Goal: Transaction & Acquisition: Purchase product/service

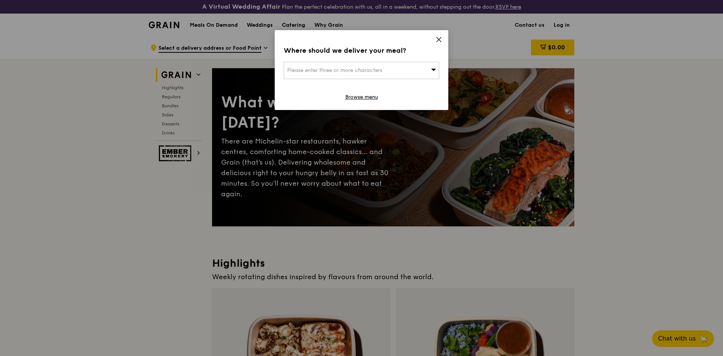
drag, startPoint x: 326, startPoint y: 80, endPoint x: 326, endPoint y: 74, distance: 6.1
click at [326, 80] on div "Where should we deliver your meal? Please enter three or more characters Browse…" at bounding box center [362, 70] width 174 height 80
click at [326, 74] on div "Please enter three or more characters" at bounding box center [361, 70] width 155 height 17
type input "3"
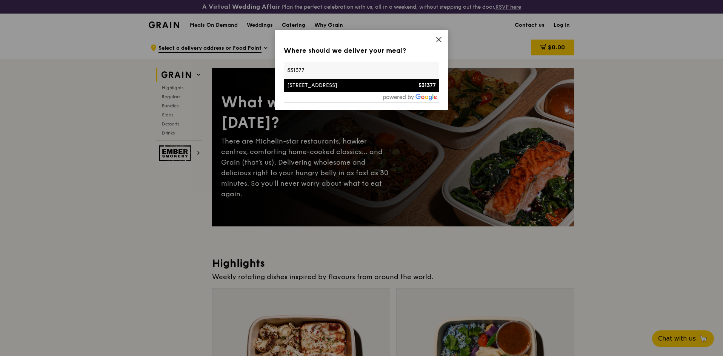
type input "531377"
click at [312, 89] on div "[STREET_ADDRESS]" at bounding box center [343, 86] width 112 height 8
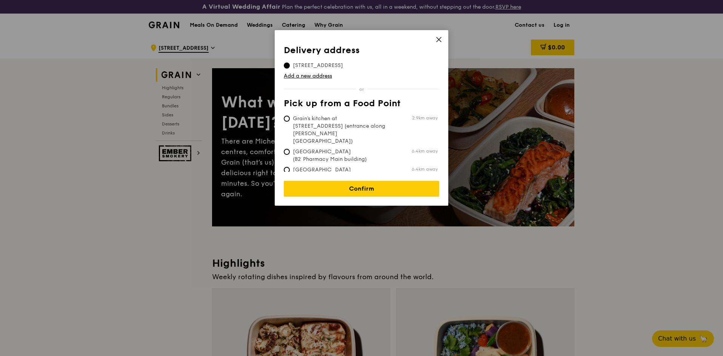
click at [312, 148] on span "[GEOGRAPHIC_DATA] (B2 Pharmacy Main building)" at bounding box center [340, 155] width 112 height 15
click at [290, 149] on input "[GEOGRAPHIC_DATA] (B2 Pharmacy Main building) 6.4km away" at bounding box center [287, 152] width 6 height 6
radio input "true"
click at [319, 166] on span "[GEOGRAPHIC_DATA] (Level 1 [PERSON_NAME] block drop-off point)" at bounding box center [340, 177] width 112 height 23
click at [290, 167] on input "[GEOGRAPHIC_DATA] (Level 1 [PERSON_NAME] block drop-off point) 6.4km away" at bounding box center [287, 170] width 6 height 6
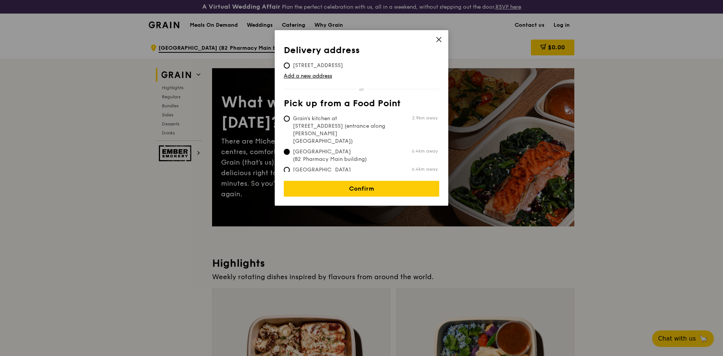
radio input "true"
click at [318, 181] on link "Confirm" at bounding box center [361, 189] width 155 height 16
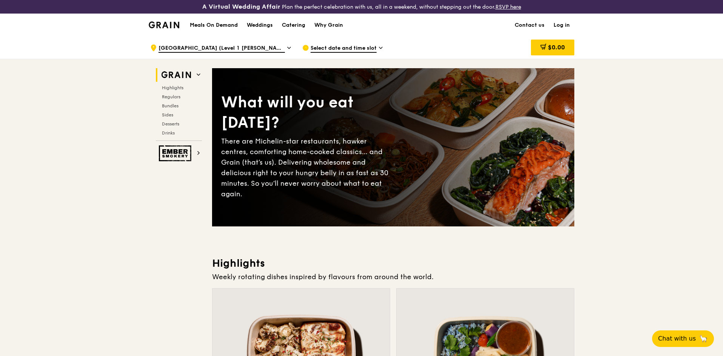
click at [339, 47] on span "Select date and time slot" at bounding box center [343, 49] width 66 height 8
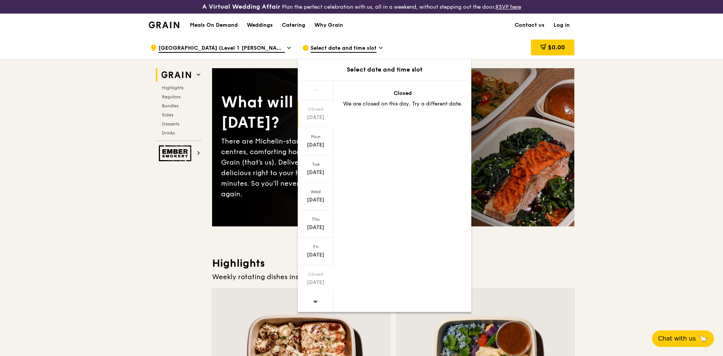
click at [309, 163] on div "Tue" at bounding box center [316, 164] width 34 height 6
click at [310, 204] on div "[DATE]" at bounding box center [316, 197] width 36 height 28
click at [311, 167] on div "Tue" at bounding box center [316, 164] width 34 height 6
click at [209, 48] on span "[GEOGRAPHIC_DATA] (Level 1 [PERSON_NAME] block drop-off point)" at bounding box center [221, 49] width 126 height 8
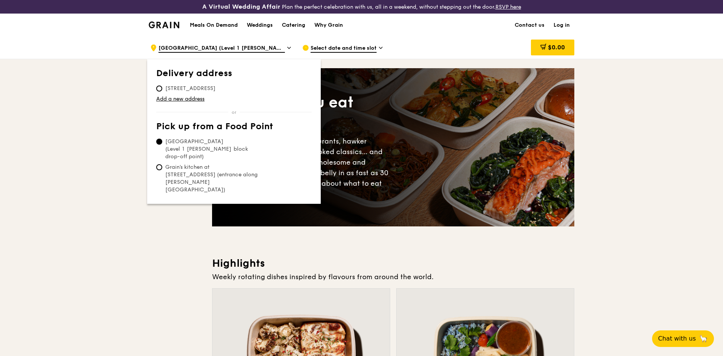
click at [195, 197] on span "[GEOGRAPHIC_DATA] (B2 Pharmacy Main building)" at bounding box center [212, 204] width 112 height 15
click at [162, 198] on input "[GEOGRAPHIC_DATA] (B2 Pharmacy Main building)" at bounding box center [159, 201] width 6 height 6
radio input "true"
click at [341, 52] on span "Select date and time slot" at bounding box center [343, 49] width 66 height 8
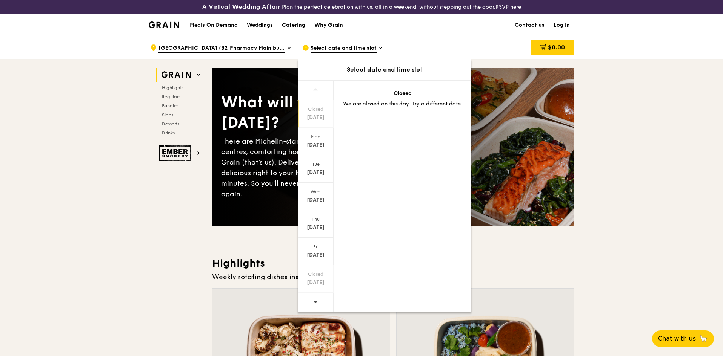
click at [313, 140] on div "Mon" at bounding box center [316, 137] width 34 height 6
click at [313, 161] on div "[DATE]" at bounding box center [316, 169] width 36 height 28
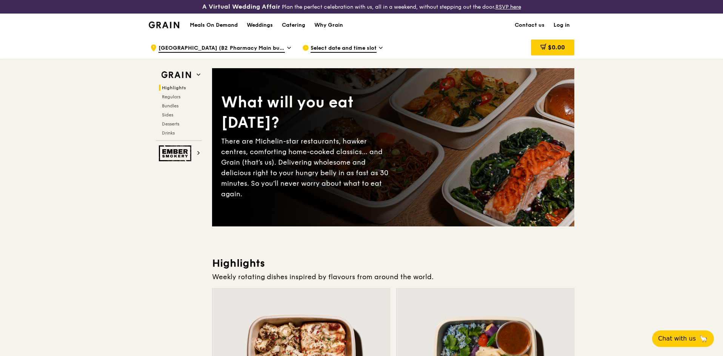
click at [352, 45] on span "Select date and time slot" at bounding box center [343, 49] width 66 height 8
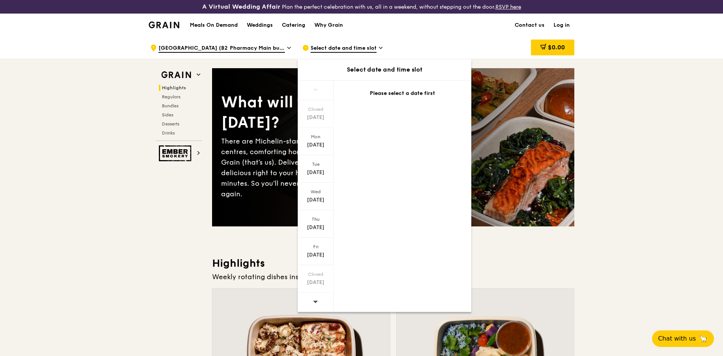
click at [311, 143] on div "[DATE]" at bounding box center [316, 145] width 34 height 8
click at [607, 48] on div ".cls-1 { fill: none; stroke: #fff; stroke-linecap: round; stroke-linejoin: roun…" at bounding box center [361, 47] width 723 height 23
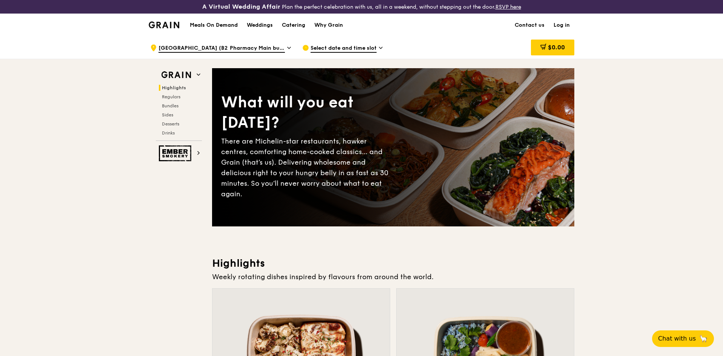
click at [561, 28] on link "Log in" at bounding box center [561, 25] width 25 height 23
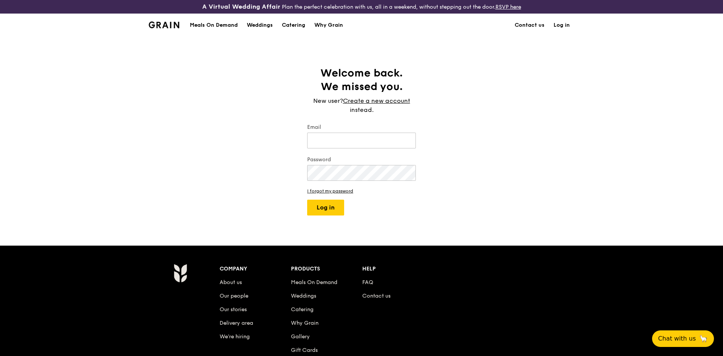
type input "[EMAIL_ADDRESS][DOMAIN_NAME]"
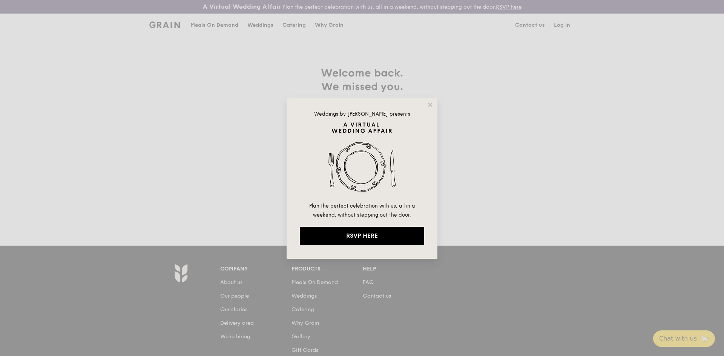
click at [430, 104] on icon at bounding box center [430, 105] width 4 height 4
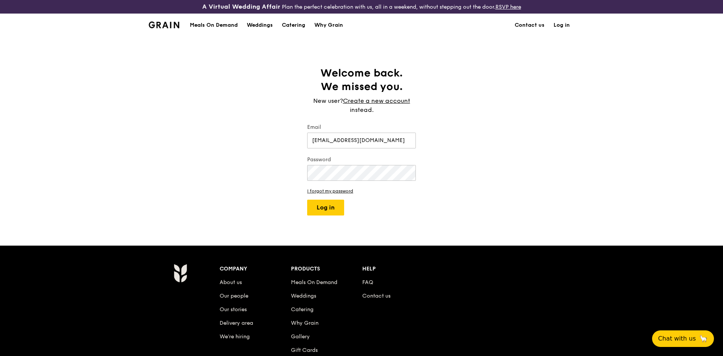
click at [327, 216] on div "A Virtual Wedding Affair Plan the perfect celebration with us, all in a weekend…" at bounding box center [361, 234] width 723 height 469
click at [326, 210] on button "Log in" at bounding box center [325, 208] width 37 height 16
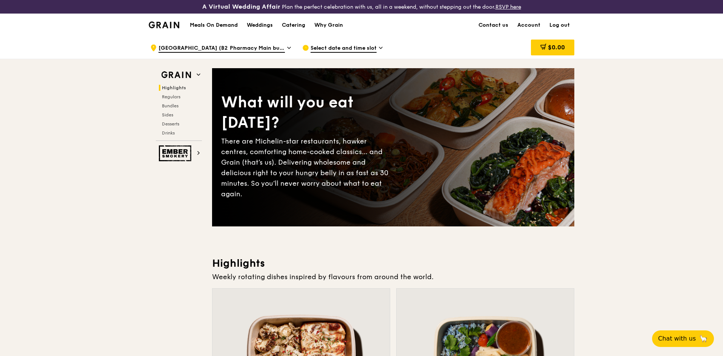
click at [280, 50] on span "[GEOGRAPHIC_DATA] (B2 Pharmacy Main building)" at bounding box center [221, 49] width 126 height 8
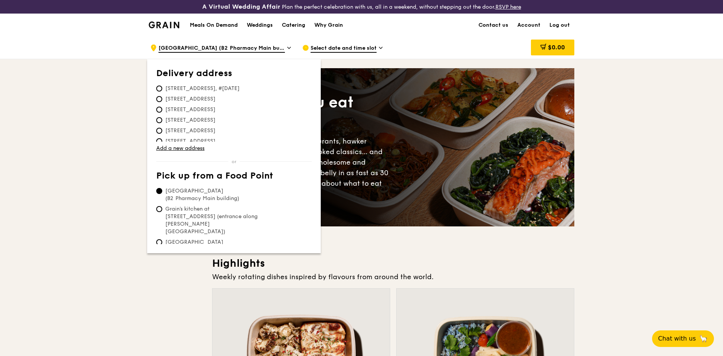
click at [175, 239] on span "[GEOGRAPHIC_DATA] (Level 1 [PERSON_NAME] block drop-off point)" at bounding box center [212, 250] width 112 height 23
click at [162, 240] on input "[GEOGRAPHIC_DATA] (Level 1 [PERSON_NAME] block drop-off point)" at bounding box center [159, 243] width 6 height 6
radio input "true"
click at [346, 47] on span "Select date and time slot" at bounding box center [343, 49] width 66 height 8
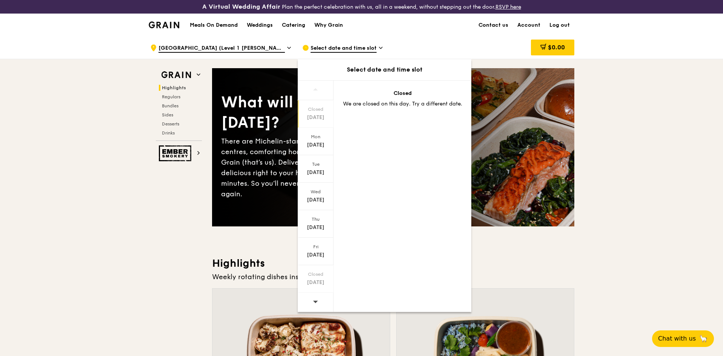
click at [317, 140] on div "Mon" at bounding box center [316, 137] width 34 height 6
click at [313, 167] on div "[DATE]" at bounding box center [316, 169] width 36 height 28
